Goal: Task Accomplishment & Management: Manage account settings

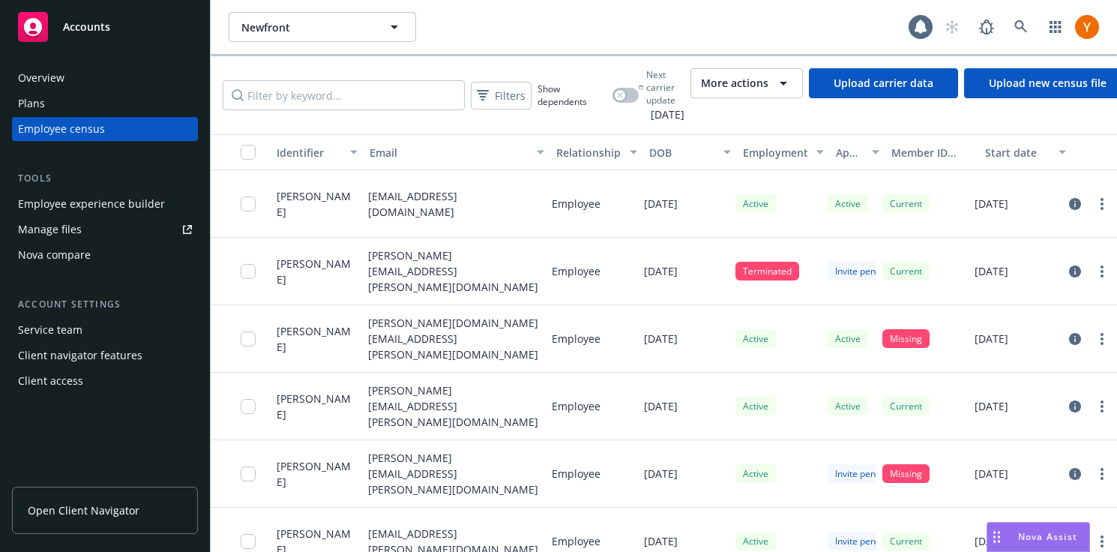
click at [82, 337] on div "Service team" at bounding box center [105, 330] width 174 height 24
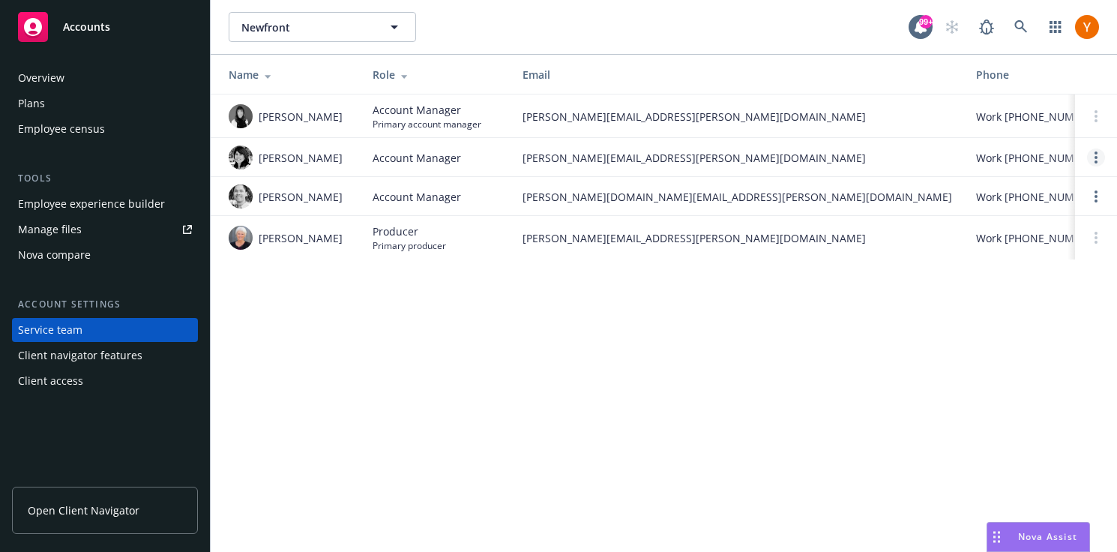
click at [1096, 149] on link "Open options" at bounding box center [1096, 157] width 18 height 18
click at [1101, 126] on td at bounding box center [1096, 115] width 42 height 43
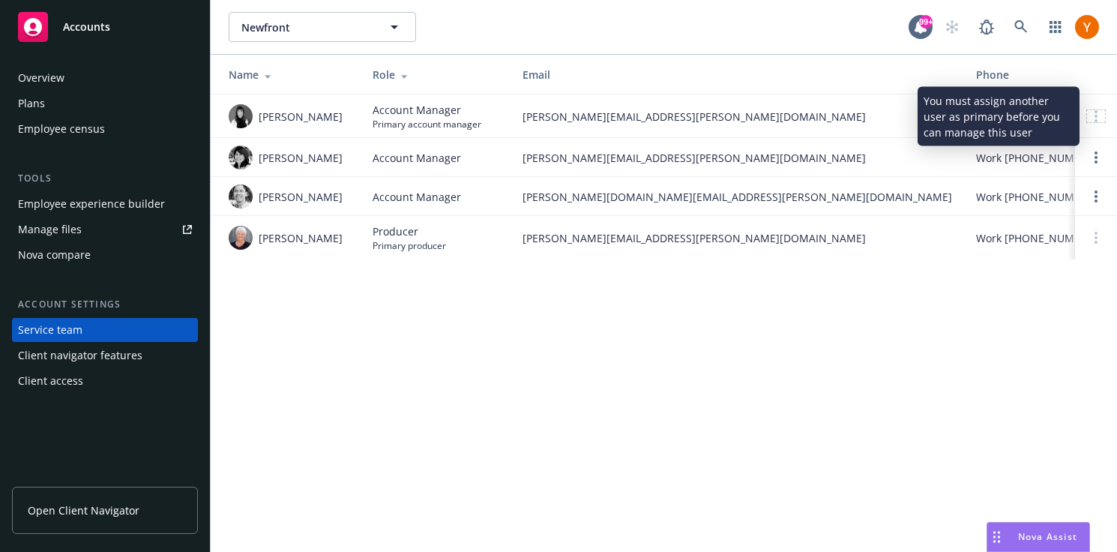
click at [1100, 121] on div at bounding box center [1096, 116] width 18 height 12
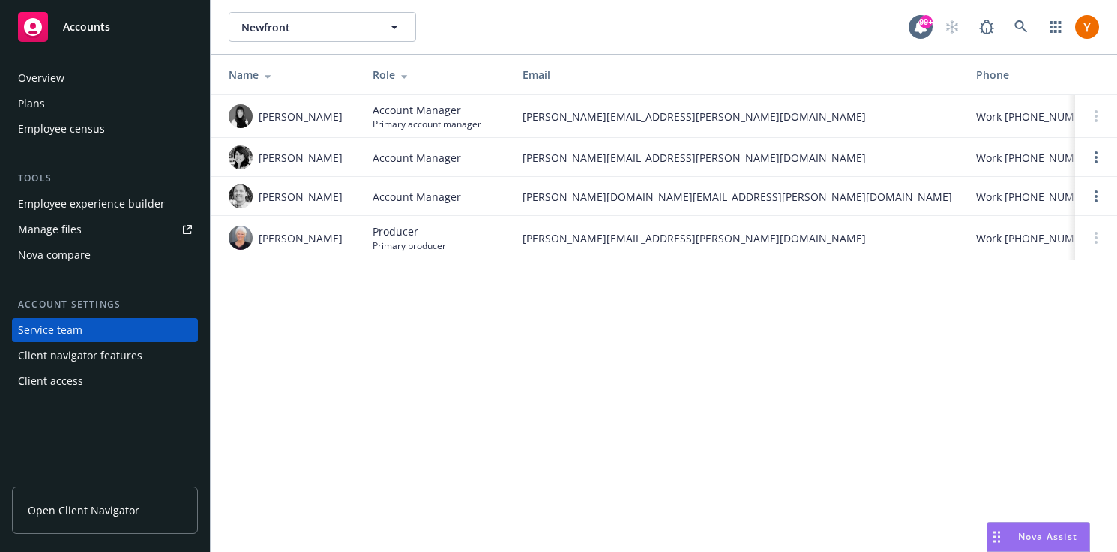
click at [1089, 169] on td at bounding box center [1096, 157] width 42 height 39
click at [1096, 162] on circle "Open options" at bounding box center [1095, 161] width 3 height 3
click at [1099, 196] on link "Open options" at bounding box center [1096, 196] width 18 height 18
click at [925, 281] on div "Newfront Newfront 99+ Name Role Email Phone Client Navigator visibility Access …" at bounding box center [664, 276] width 906 height 552
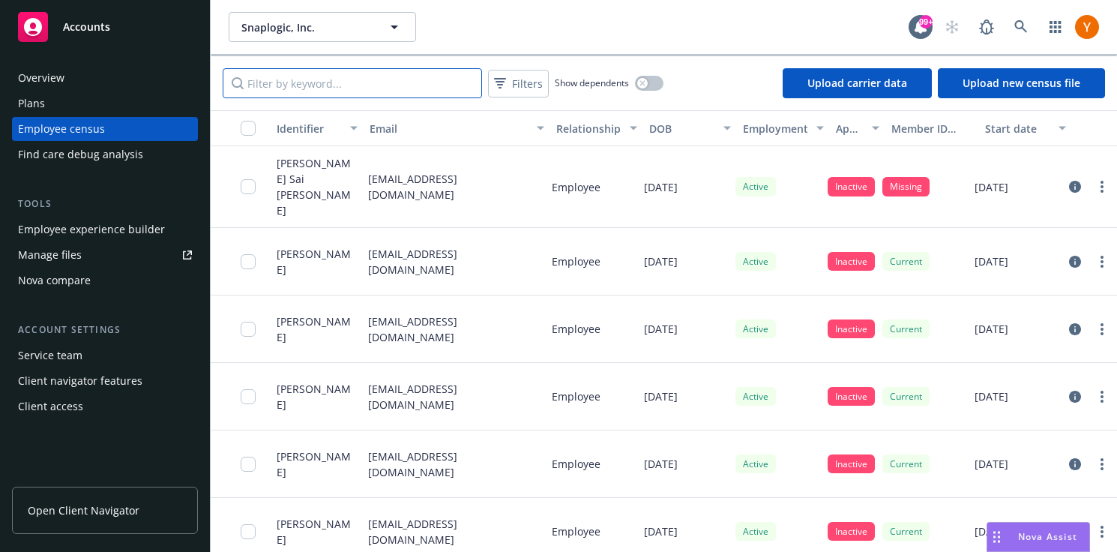
click at [351, 92] on input "Filter by keyword..." at bounding box center [352, 83] width 259 height 30
type input ";"
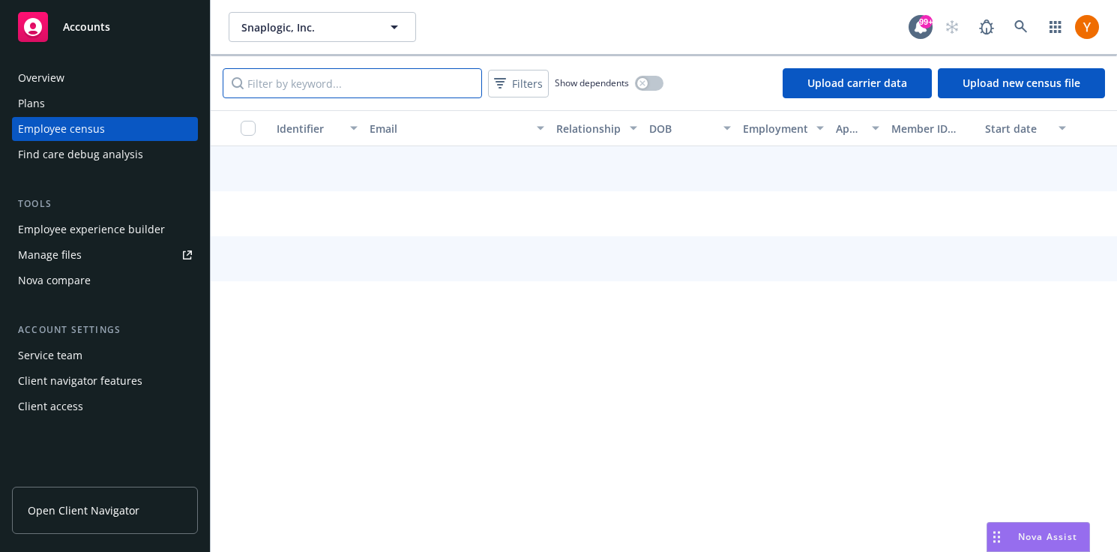
type input "'"
